Goal: Task Accomplishment & Management: Use online tool/utility

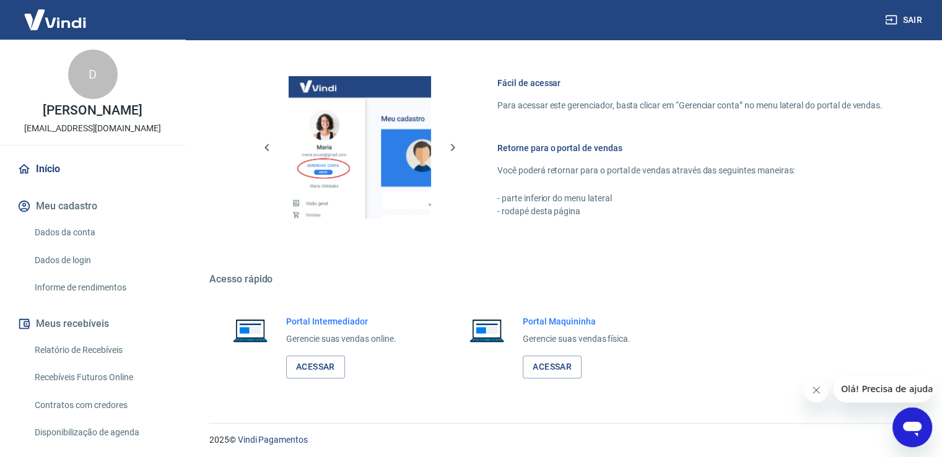
scroll to position [520, 0]
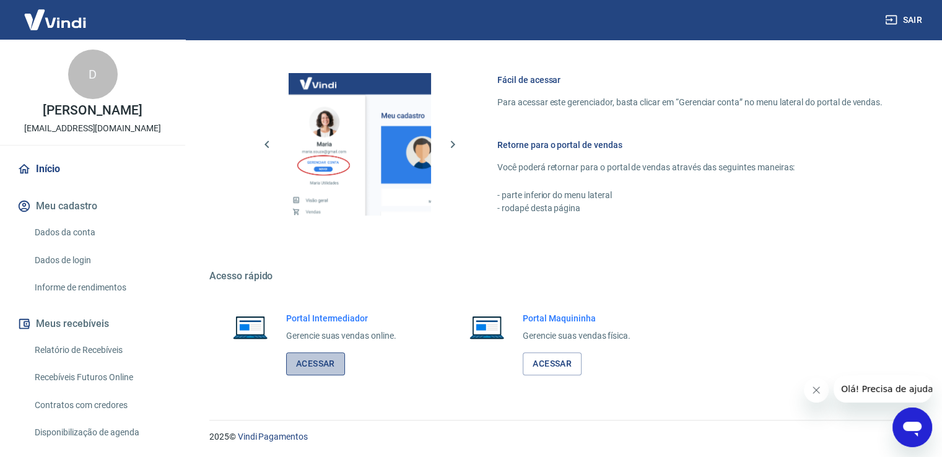
click at [327, 364] on link "Acessar" at bounding box center [315, 363] width 59 height 23
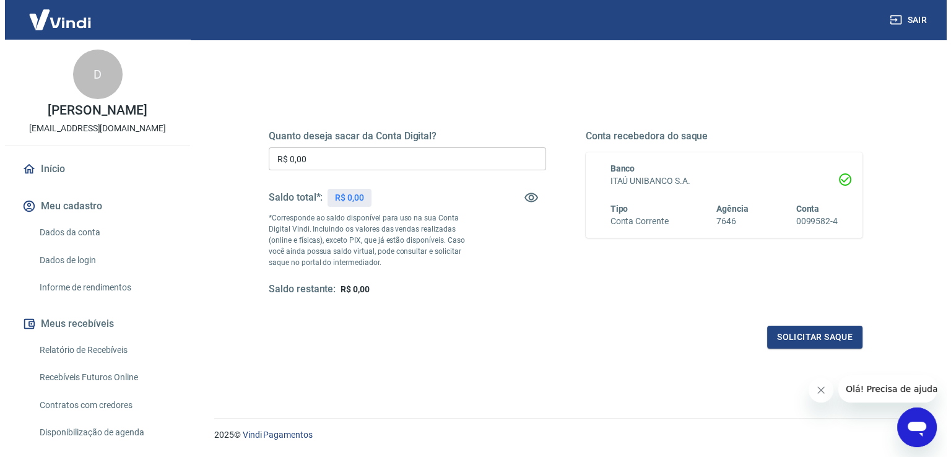
scroll to position [124, 0]
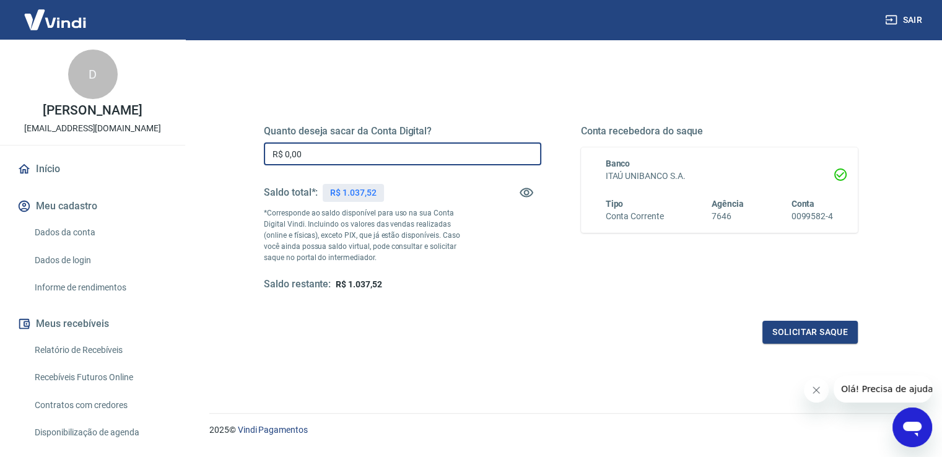
drag, startPoint x: 300, startPoint y: 157, endPoint x: 263, endPoint y: 159, distance: 37.2
click at [263, 159] on div "Quanto deseja sacar da Conta Digital? R$ 0,00 ​ Saldo total*: R$ 1.037,52 *Corr…" at bounding box center [561, 215] width 624 height 288
type input "R$ 637,52"
click at [833, 335] on button "Solicitar saque" at bounding box center [809, 332] width 95 height 23
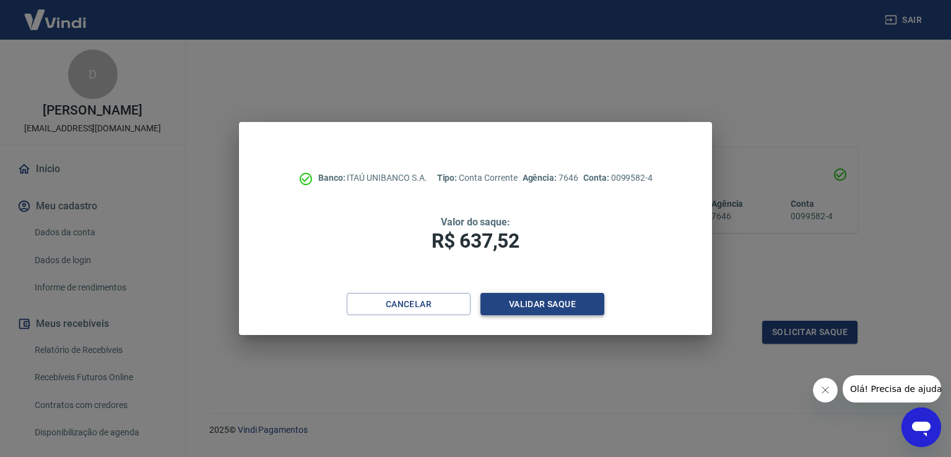
click at [519, 300] on button "Validar saque" at bounding box center [543, 304] width 124 height 23
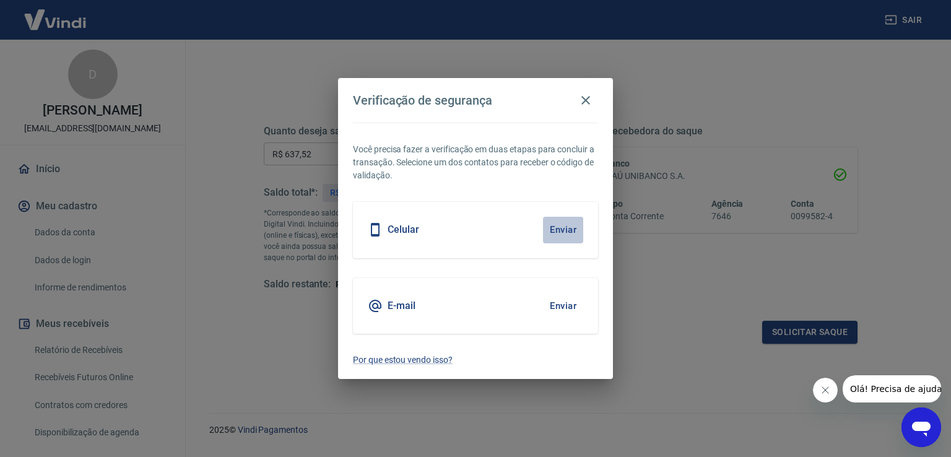
click at [567, 229] on button "Enviar" at bounding box center [563, 230] width 40 height 26
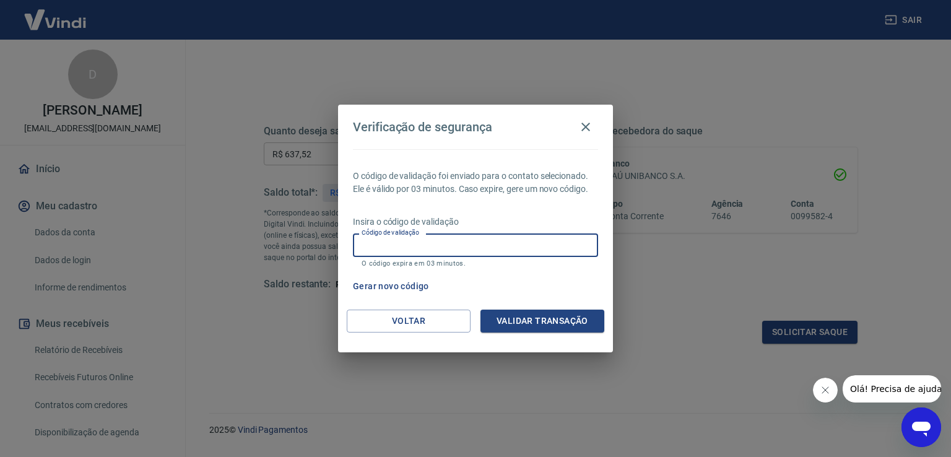
click at [513, 253] on input "Código de validação" at bounding box center [475, 244] width 245 height 23
type input "758487"
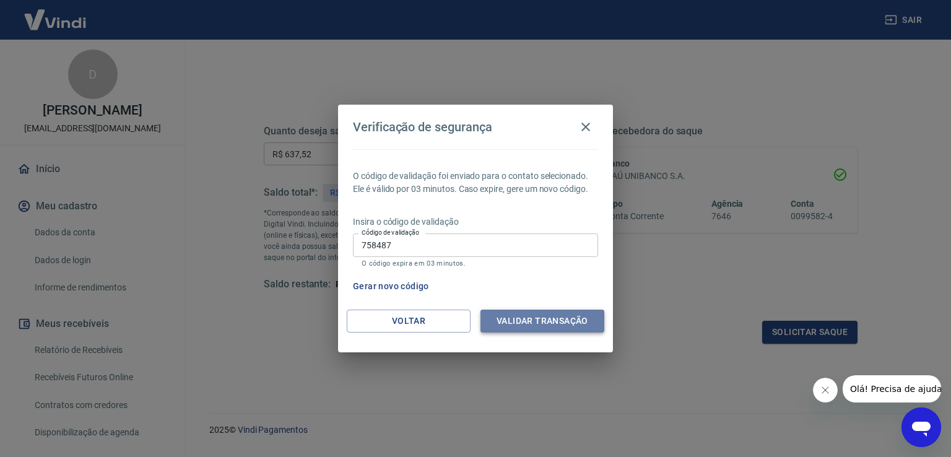
click at [559, 317] on button "Validar transação" at bounding box center [543, 321] width 124 height 23
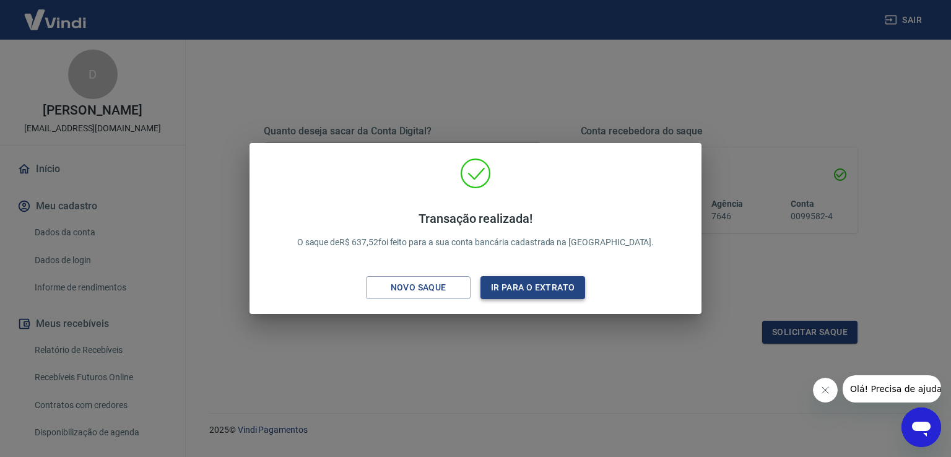
click at [521, 286] on button "Ir para o extrato" at bounding box center [533, 287] width 105 height 23
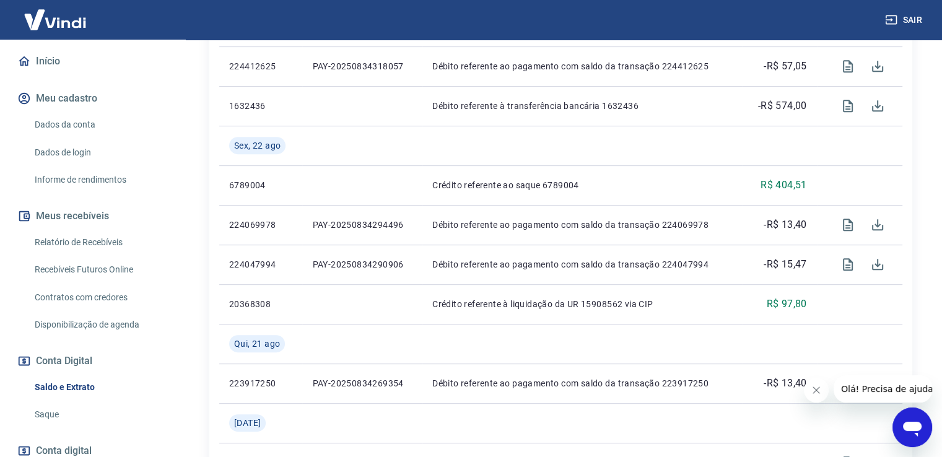
scroll to position [124, 0]
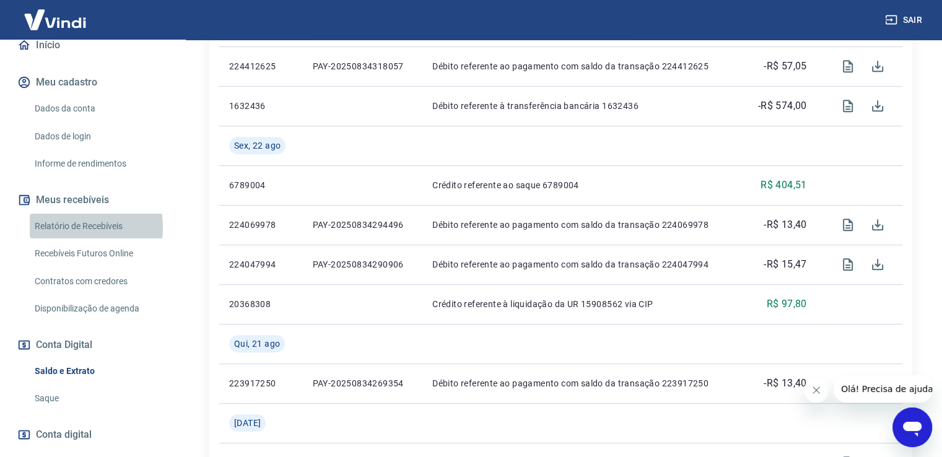
click at [66, 239] on link "Relatório de Recebíveis" at bounding box center [100, 226] width 141 height 25
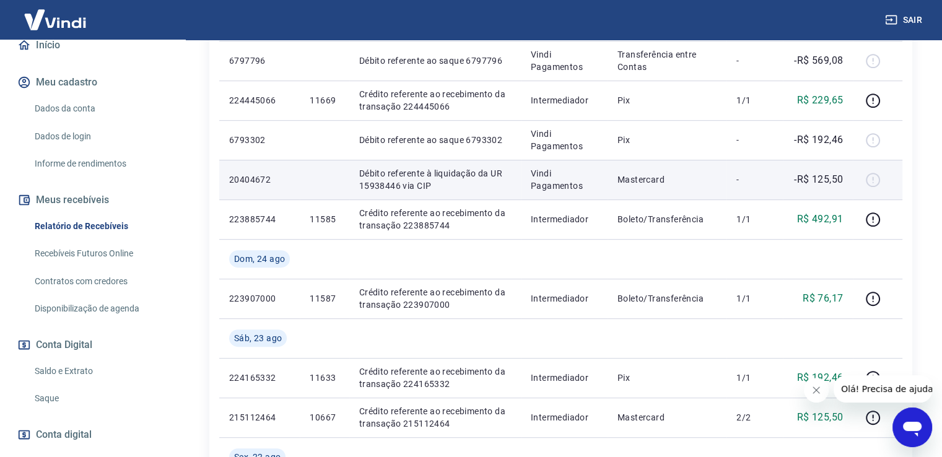
scroll to position [557, 0]
